Goal: Information Seeking & Learning: Learn about a topic

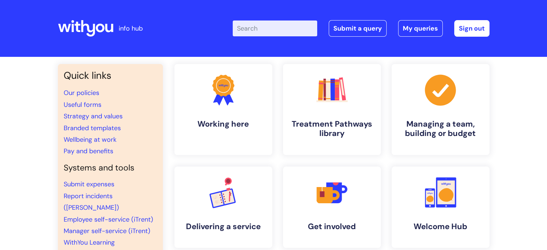
click at [83, 120] on li "Strategy and values" at bounding box center [110, 116] width 93 height 12
click at [83, 119] on link "Strategy and values" at bounding box center [93, 116] width 59 height 9
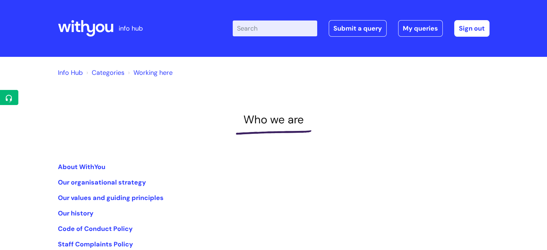
scroll to position [72, 0]
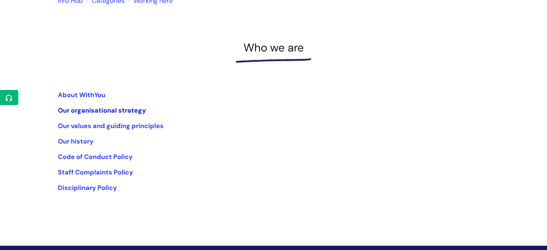
click at [139, 110] on link "Our organisational strategy" at bounding box center [102, 110] width 88 height 9
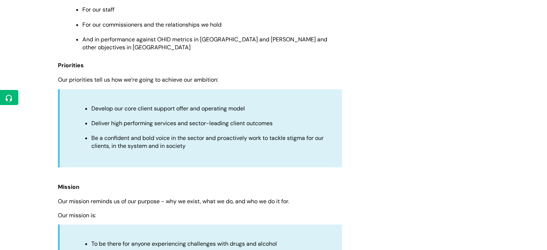
scroll to position [503, 0]
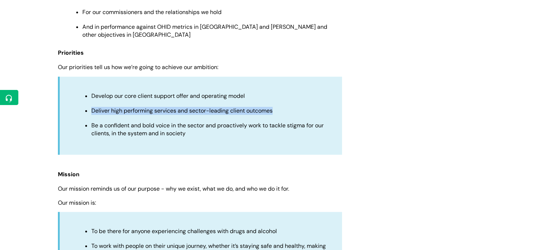
drag, startPoint x: 284, startPoint y: 105, endPoint x: 88, endPoint y: 106, distance: 195.9
click at [88, 106] on ul "Develop our core client support offer and operating model Deliver high performi…" at bounding box center [204, 114] width 261 height 46
copy span "Deliver high performing services and sector-leading client outcomes"
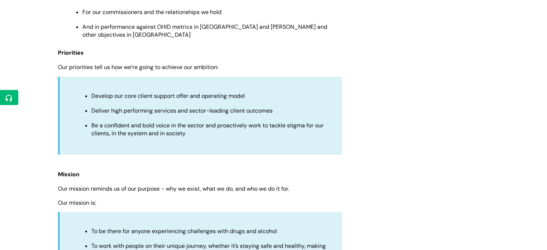
click at [133, 122] on span "Be a confident and bold voice in the sector and proactively work to tackle stig…" at bounding box center [207, 129] width 232 height 15
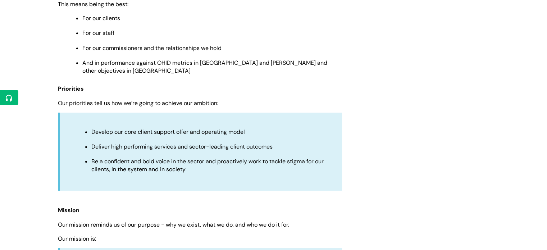
scroll to position [467, 0]
